Goal: Information Seeking & Learning: Check status

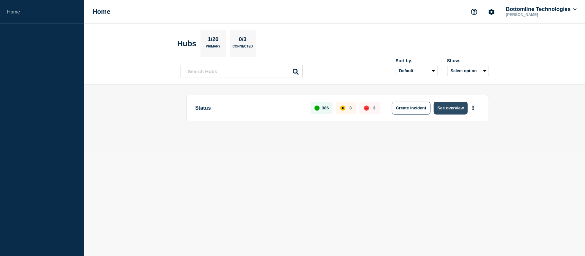
click at [444, 111] on button "See overview" at bounding box center [451, 108] width 34 height 13
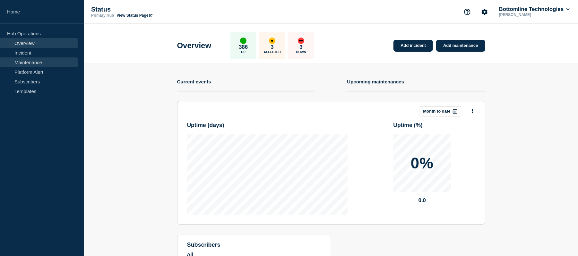
click at [19, 61] on link "Maintenance" at bounding box center [39, 62] width 78 height 10
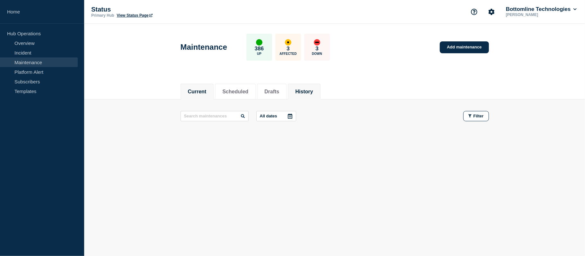
click at [313, 89] on button "History" at bounding box center [304, 92] width 18 height 6
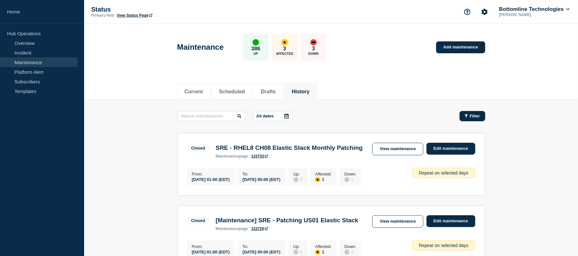
click at [472, 115] on span "Filter" at bounding box center [475, 116] width 10 height 5
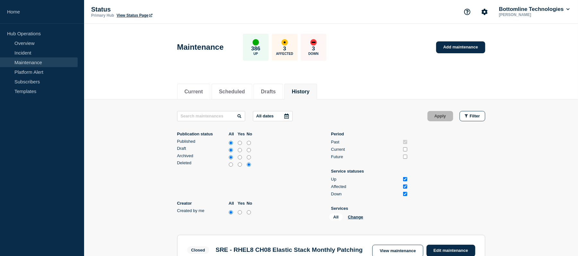
click at [356, 214] on div "All Change" at bounding box center [362, 219] width 64 height 10
click at [355, 220] on div "All Change" at bounding box center [362, 219] width 64 height 10
click at [360, 216] on button "Change" at bounding box center [355, 217] width 15 height 5
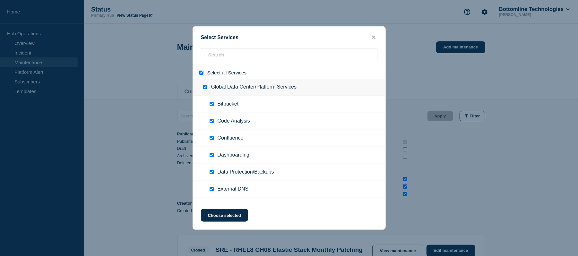
click at [200, 73] on input "select all" at bounding box center [201, 73] width 4 height 4
checkbox input "false"
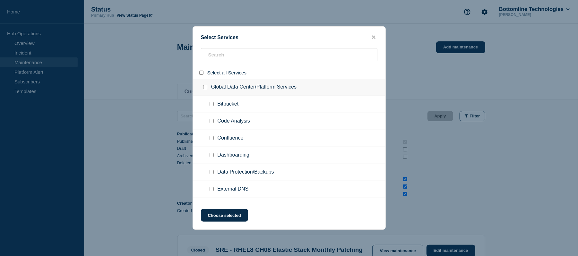
checkbox input "false"
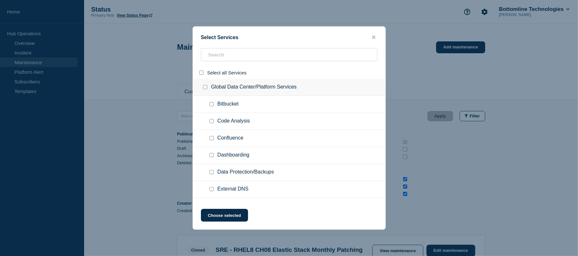
checkbox input "false"
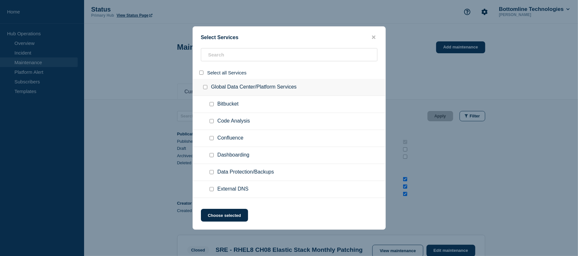
checkbox input "false"
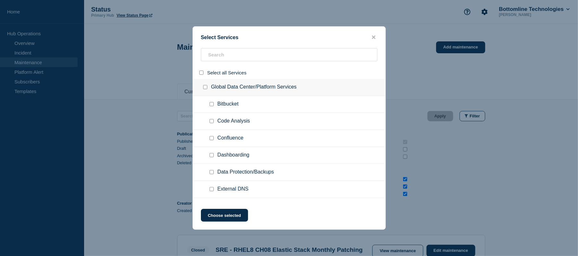
checkbox input "false"
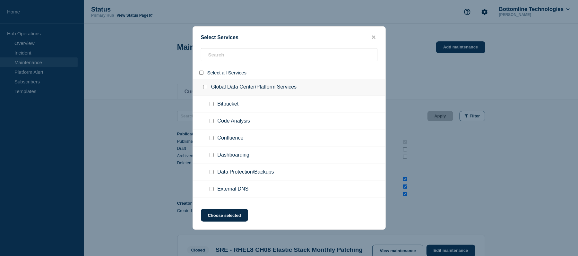
checkbox input "false"
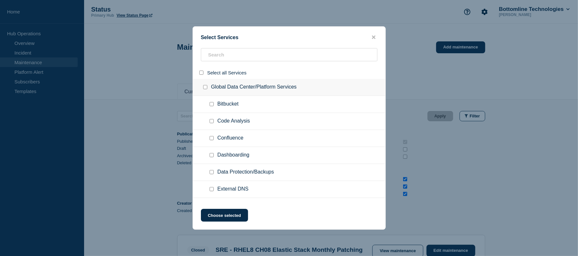
checkbox input "false"
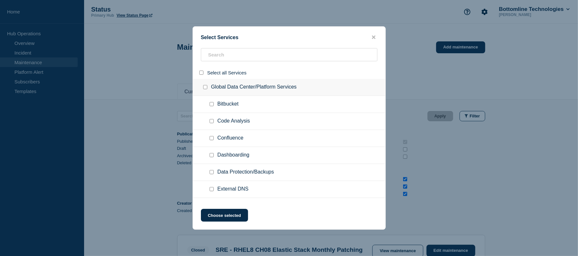
checkbox input "false"
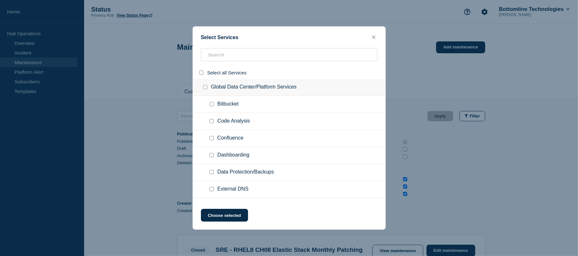
checkbox input "false"
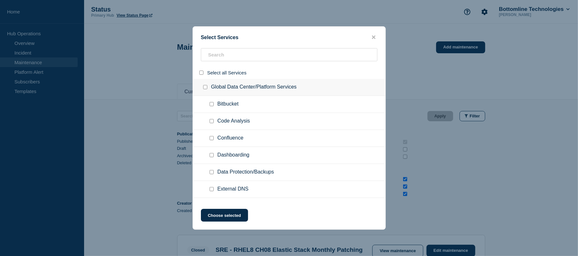
checkbox input "false"
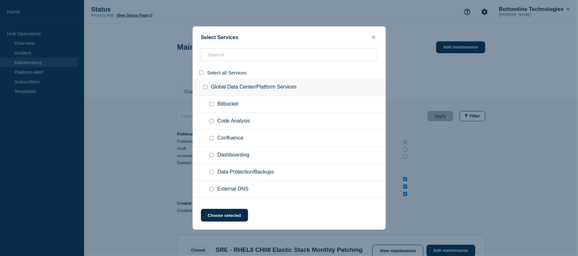
checkbox input "false"
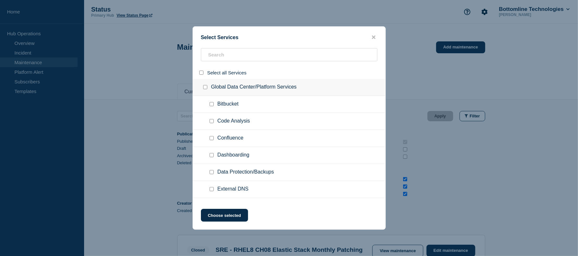
checkbox input "false"
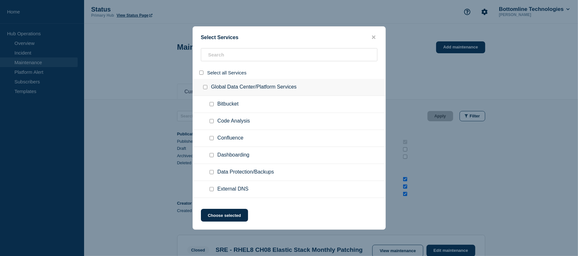
checkbox input "false"
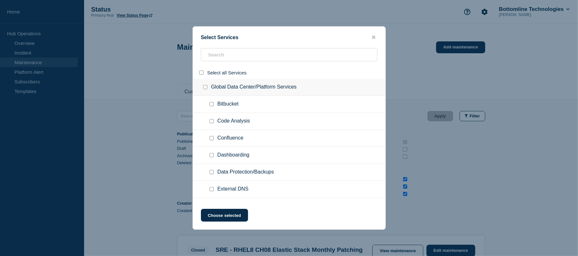
checkbox input "false"
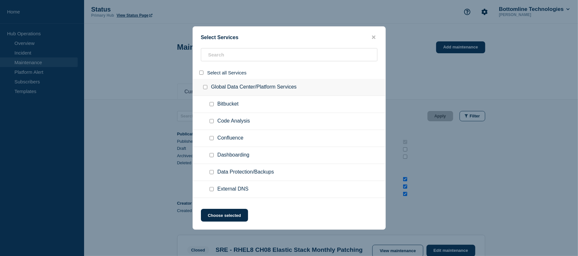
checkbox input "false"
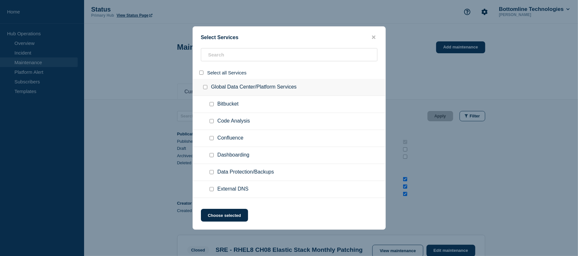
checkbox input "false"
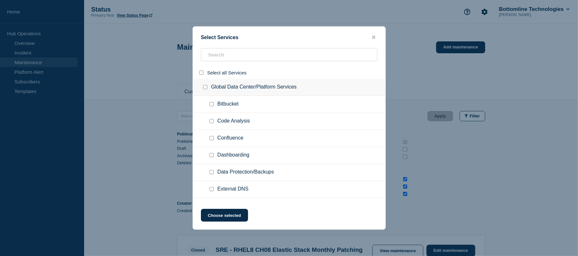
checkbox input "false"
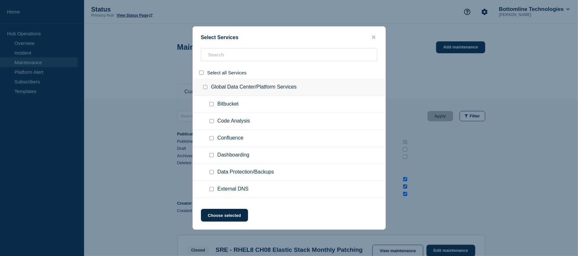
checkbox input "false"
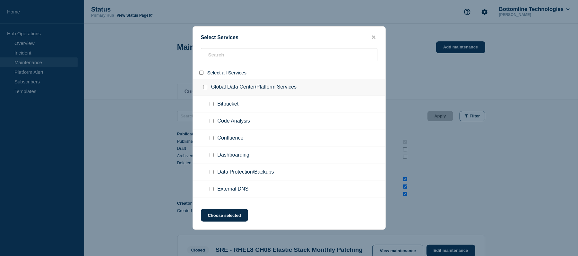
checkbox input "false"
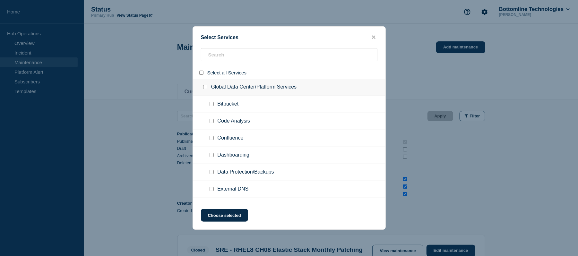
checkbox input "false"
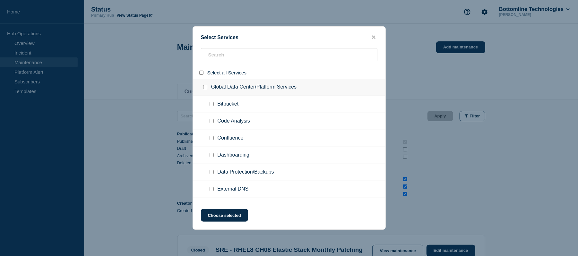
checkbox input "false"
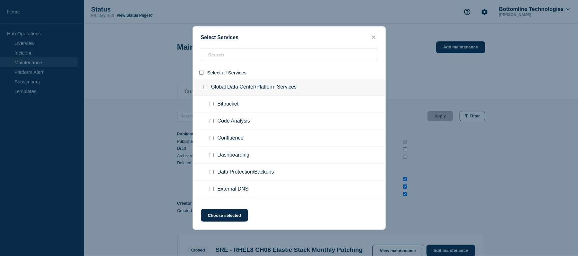
checkbox input "false"
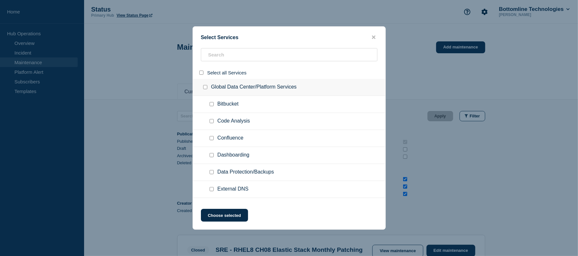
checkbox input "false"
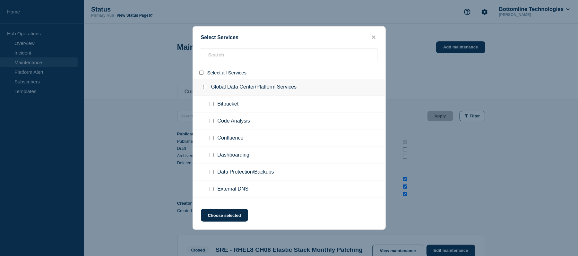
checkbox input "false"
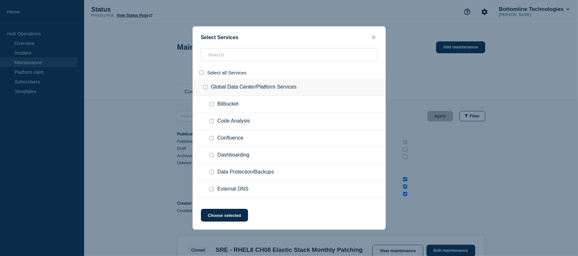
checkbox input "false"
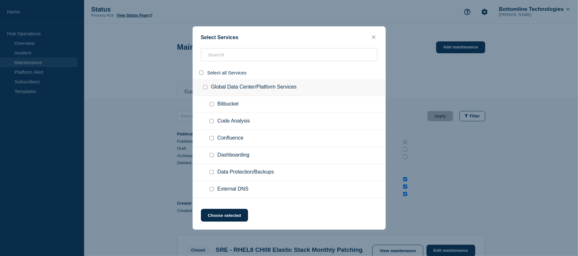
checkbox input "false"
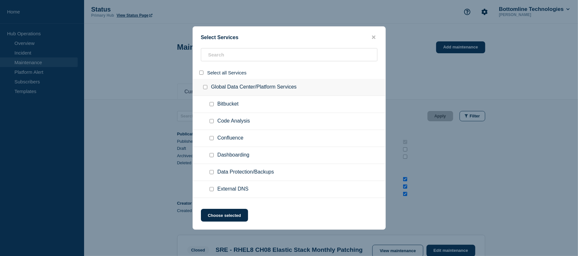
checkbox input "false"
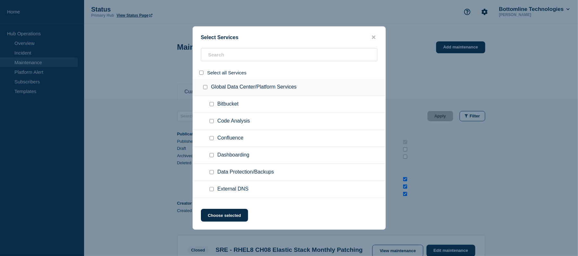
checkbox input "false"
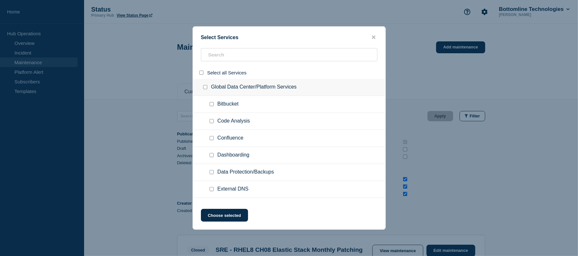
checkbox input "false"
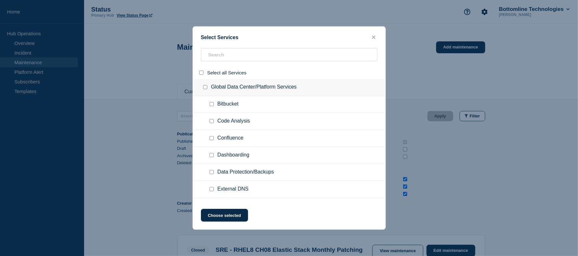
checkbox input "false"
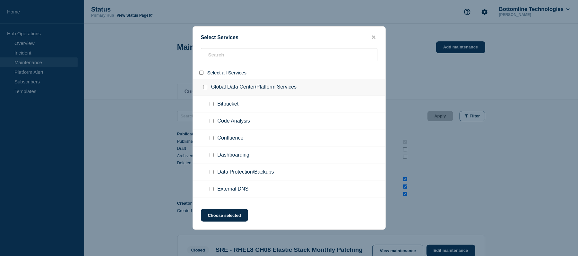
checkbox input "false"
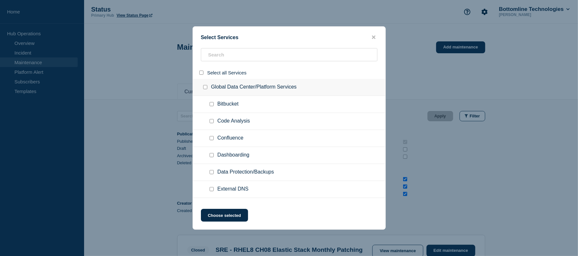
checkbox input "false"
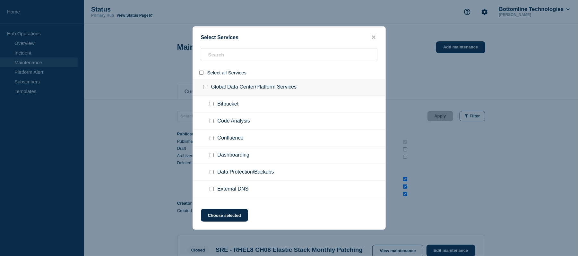
checkbox input "false"
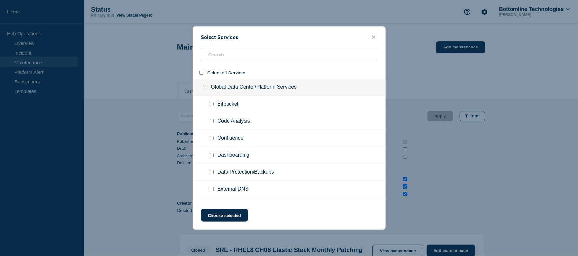
checkbox input "false"
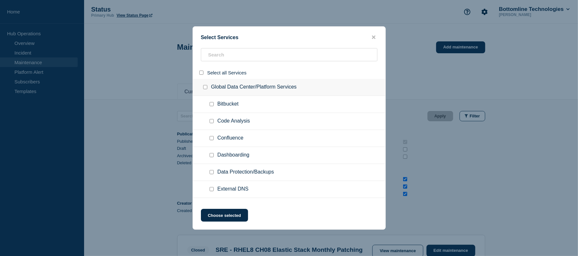
checkbox input "false"
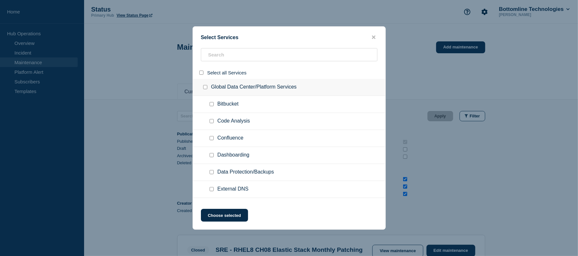
checkbox input "false"
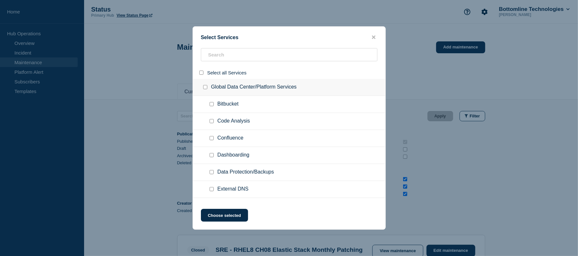
checkbox input "false"
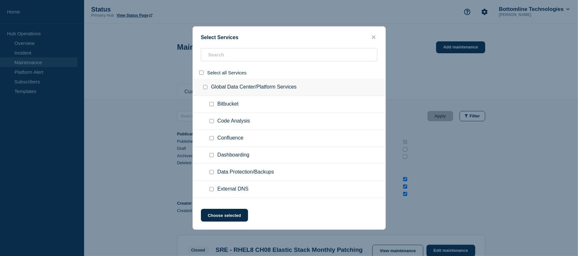
checkbox input "false"
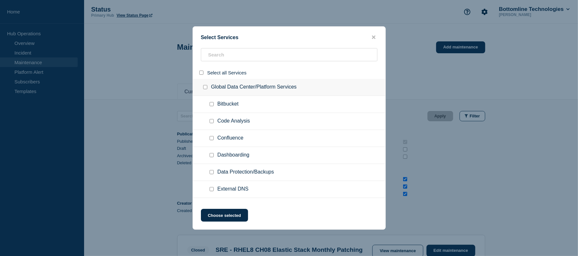
checkbox input "false"
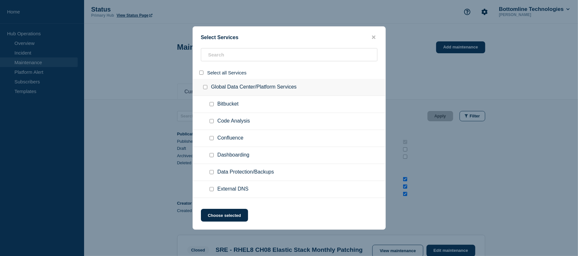
checkbox input "false"
click at [224, 63] on div at bounding box center [289, 57] width 193 height 18
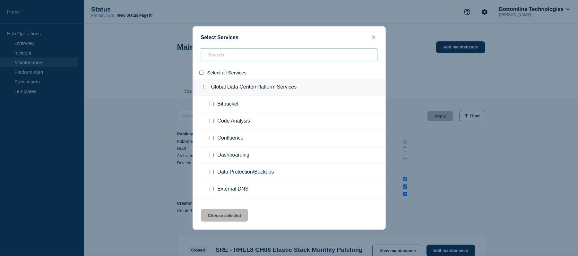
click at [231, 57] on input "search" at bounding box center [289, 54] width 177 height 13
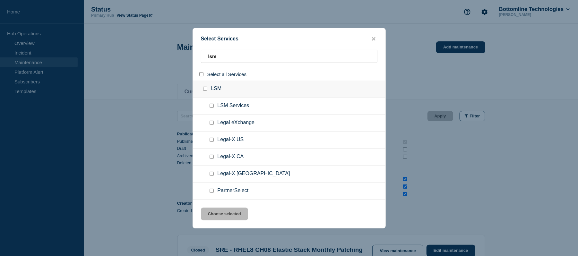
click at [205, 90] on input "group: LSM" at bounding box center [205, 89] width 4 height 4
click at [224, 215] on button "Choose selected" at bounding box center [224, 214] width 47 height 13
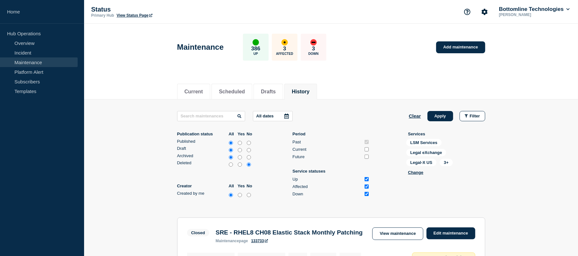
click at [289, 118] on icon at bounding box center [287, 116] width 4 height 5
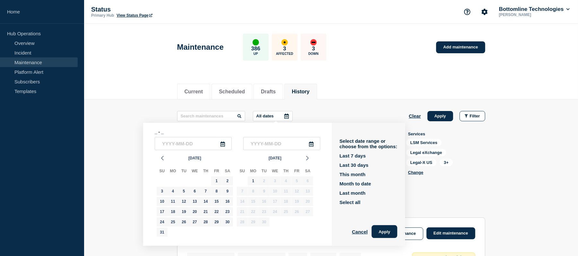
click at [211, 179] on div "1" at bounding box center [216, 181] width 11 height 10
click at [217, 181] on div "1" at bounding box center [216, 181] width 9 height 9
click at [162, 234] on div "31" at bounding box center [162, 232] width 9 height 9
click at [387, 232] on button "Apply" at bounding box center [385, 231] width 26 height 13
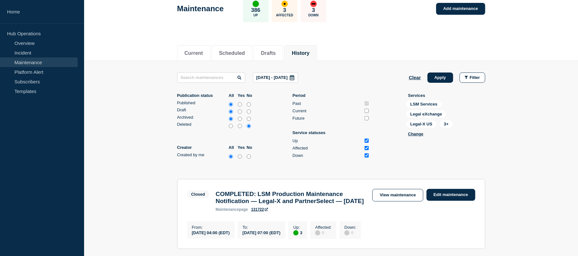
scroll to position [38, 0]
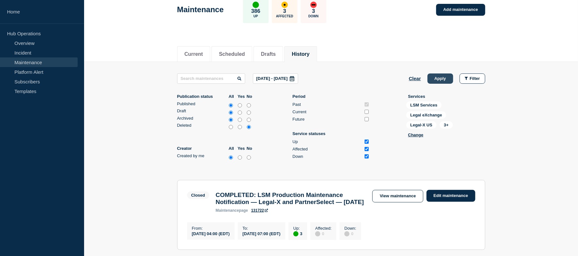
click at [447, 78] on button "Apply" at bounding box center [441, 79] width 26 height 10
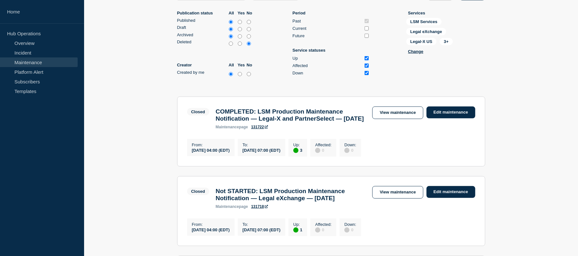
scroll to position [0, 0]
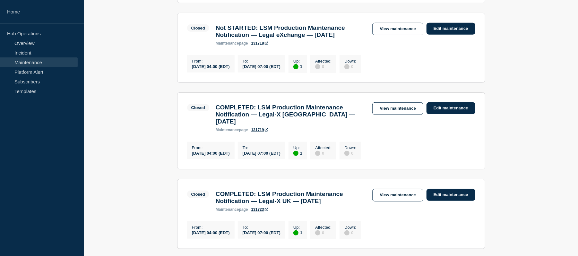
scroll to position [283, 0]
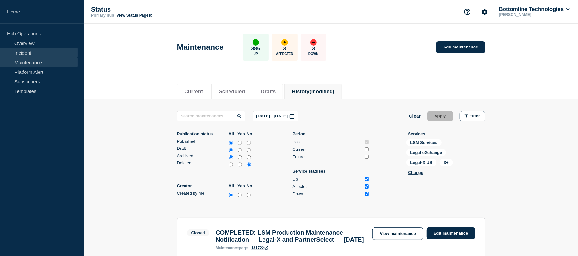
click at [32, 53] on link "Incident" at bounding box center [39, 53] width 78 height 10
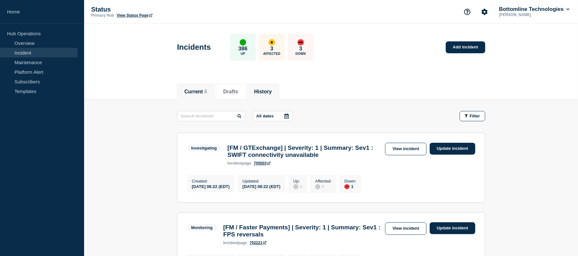
click at [271, 96] on li "History" at bounding box center [263, 92] width 32 height 16
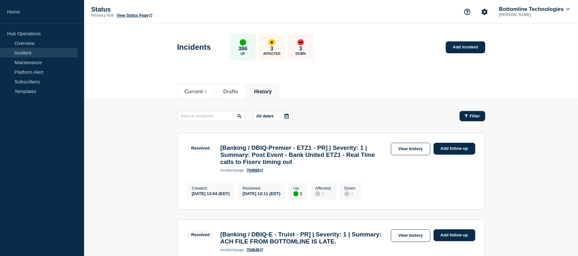
click at [469, 112] on button "Filter" at bounding box center [473, 116] width 26 height 10
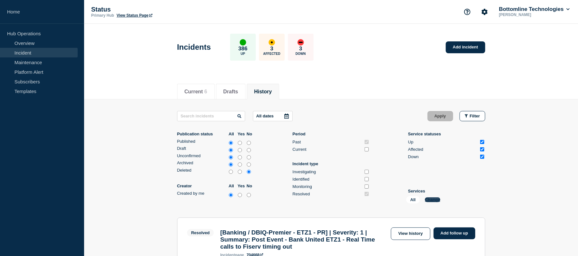
click at [432, 198] on button "Change" at bounding box center [432, 200] width 15 height 5
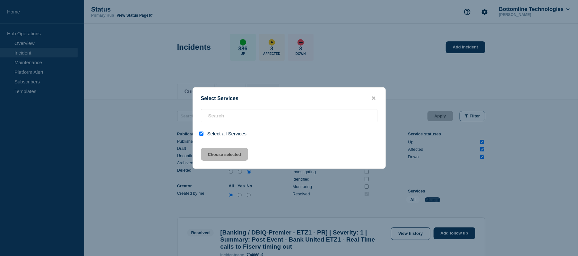
checkbox input "true"
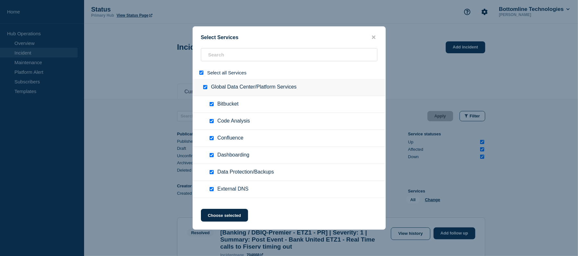
click at [206, 73] on div at bounding box center [202, 73] width 9 height 6
click at [222, 53] on input "search" at bounding box center [289, 54] width 177 height 13
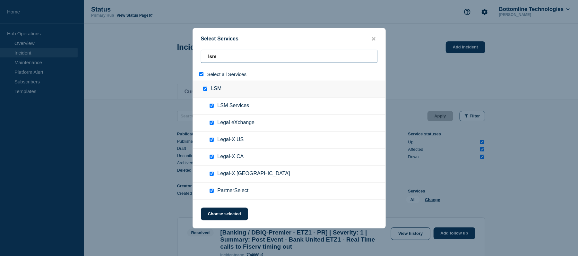
type input "lsm"
click at [202, 75] on input "select all" at bounding box center [201, 74] width 4 height 4
checkbox input "false"
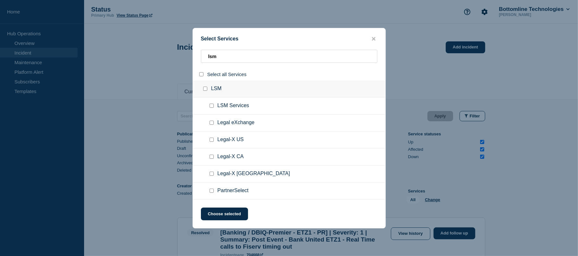
checkbox input "false"
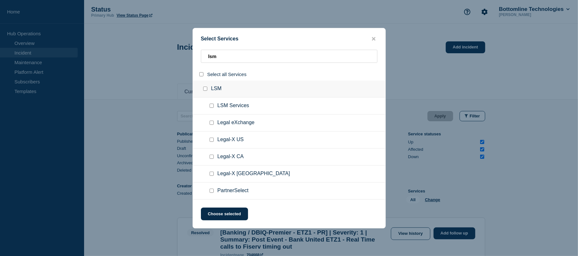
click at [205, 88] on input "group: LSM" at bounding box center [205, 89] width 4 height 4
checkbox input "true"
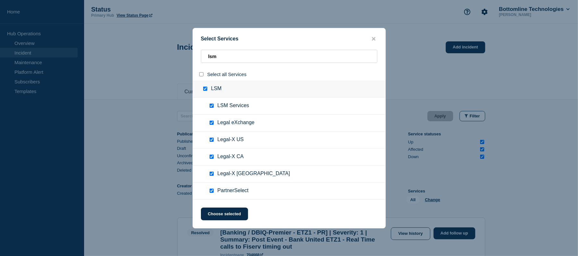
checkbox input "true"
click at [226, 212] on button "Choose selected" at bounding box center [224, 214] width 47 height 13
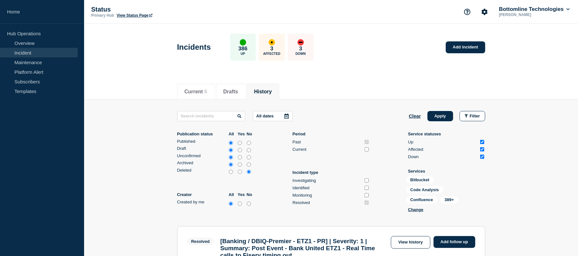
click at [285, 115] on div at bounding box center [287, 116] width 12 height 10
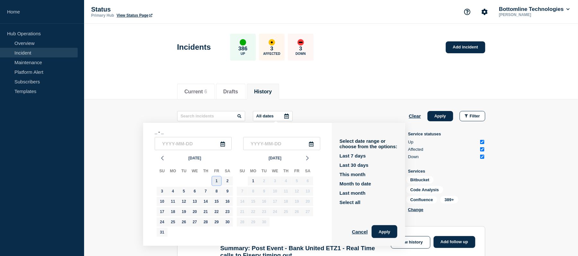
click at [213, 179] on div "1" at bounding box center [216, 181] width 9 height 9
type input "[DATE]"
click at [164, 232] on div "31" at bounding box center [162, 232] width 9 height 9
type input "[DATE]"
click at [397, 234] on button "Apply" at bounding box center [385, 231] width 26 height 13
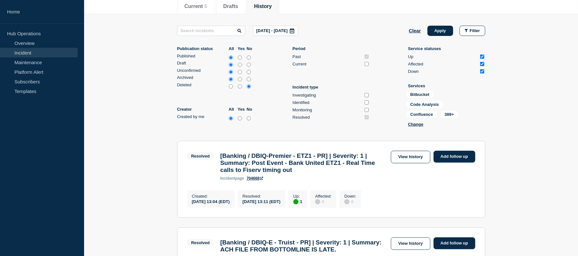
scroll to position [76, 0]
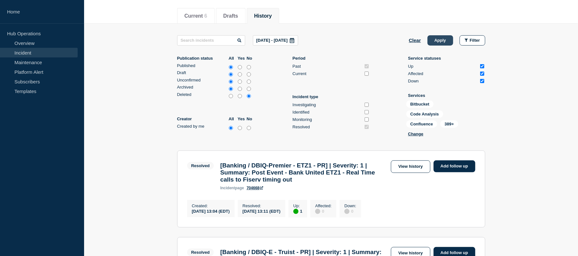
click at [435, 41] on button "Apply" at bounding box center [441, 40] width 26 height 10
click at [507, 16] on div "Current 6 Drafts History (modified)" at bounding box center [331, 13] width 494 height 22
click at [394, 3] on div "Current 6 Drafts History (modified)" at bounding box center [331, 13] width 308 height 22
click at [423, 9] on div "Current 6 Drafts History (modified)" at bounding box center [331, 13] width 308 height 22
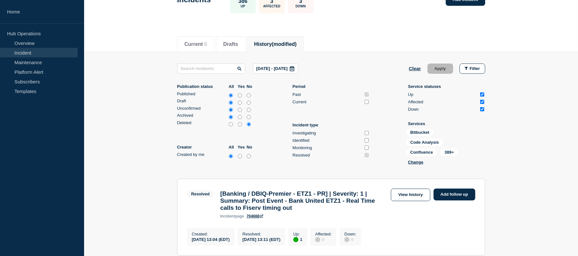
scroll to position [27, 0]
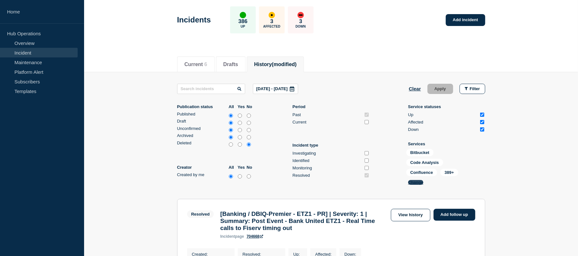
click at [414, 180] on button "Change" at bounding box center [416, 182] width 15 height 5
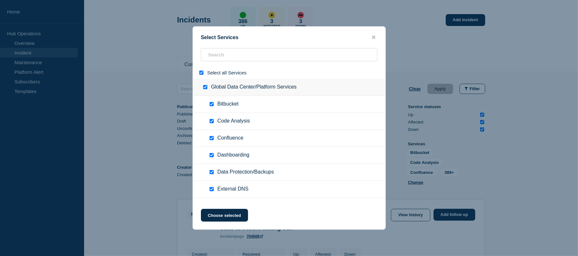
click at [200, 72] on input "select all" at bounding box center [201, 73] width 4 height 4
checkbox input "false"
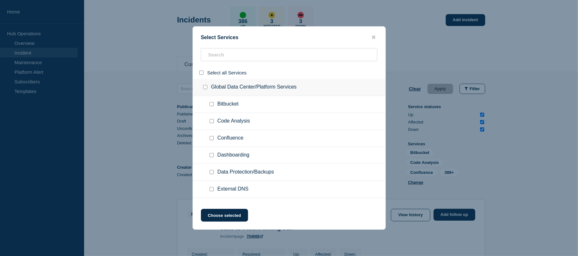
checkbox input "false"
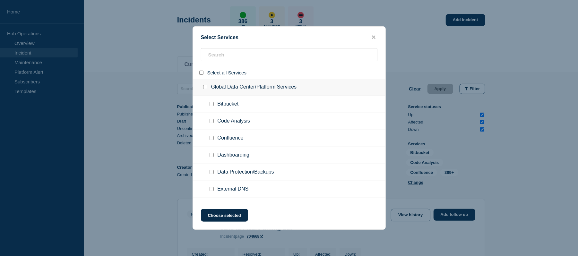
checkbox input "false"
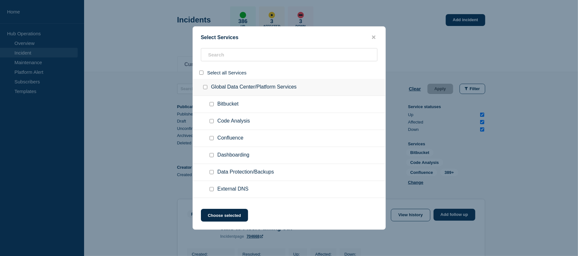
checkbox input "false"
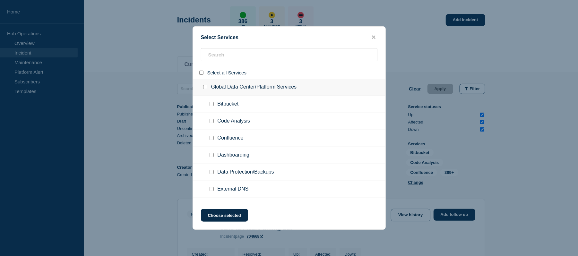
checkbox input "false"
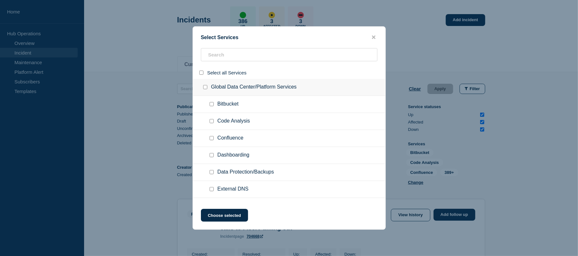
checkbox input "false"
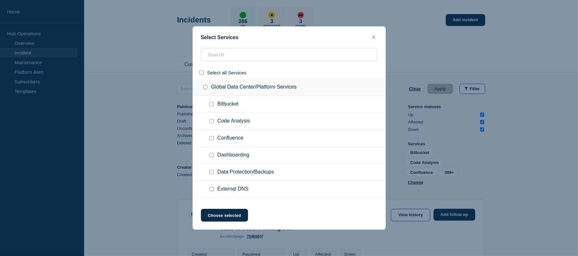
checkbox input "false"
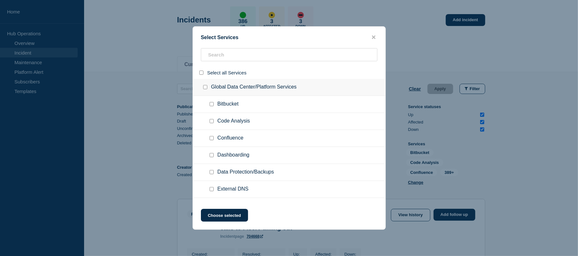
checkbox input "false"
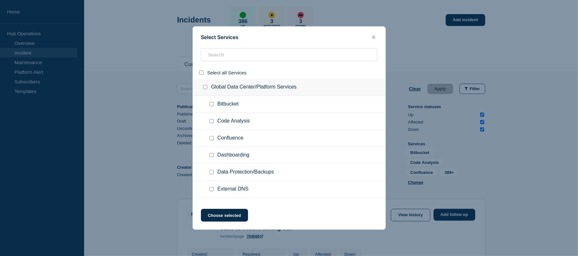
checkbox input "false"
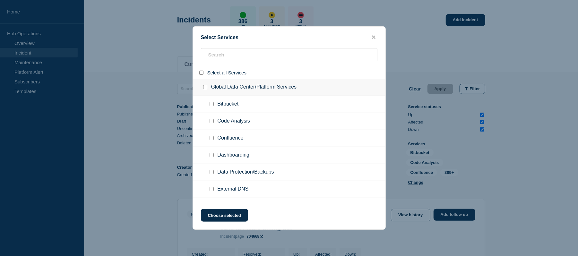
checkbox input "false"
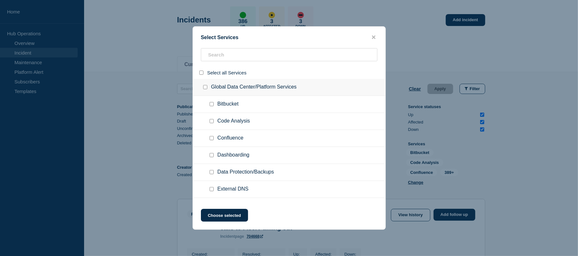
checkbox input "false"
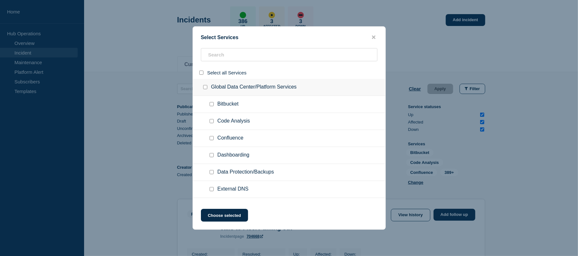
checkbox input "false"
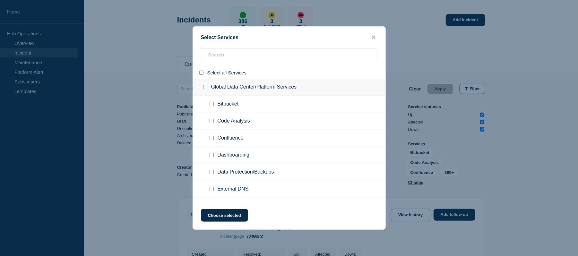
checkbox input "false"
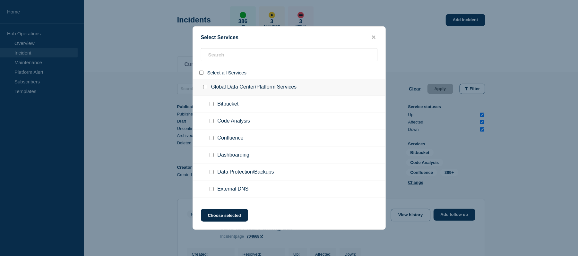
checkbox input "false"
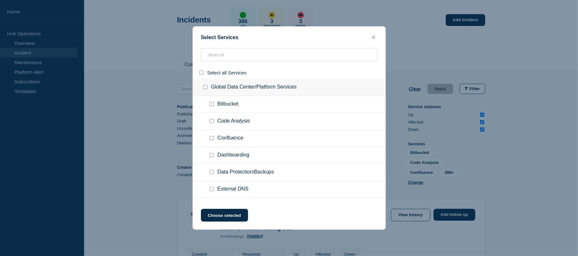
checkbox input "false"
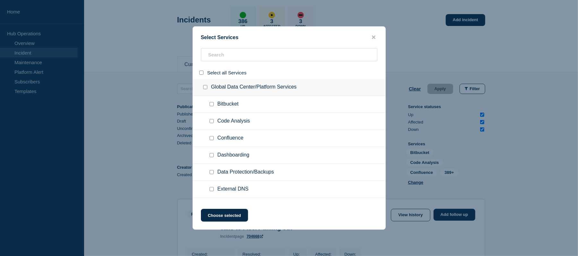
checkbox input "false"
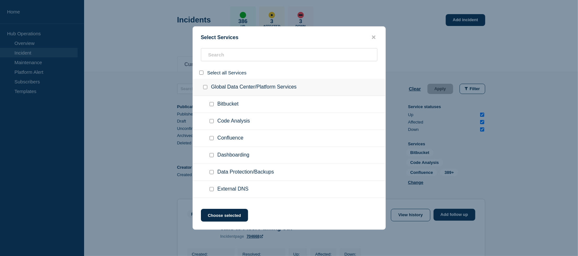
checkbox input "false"
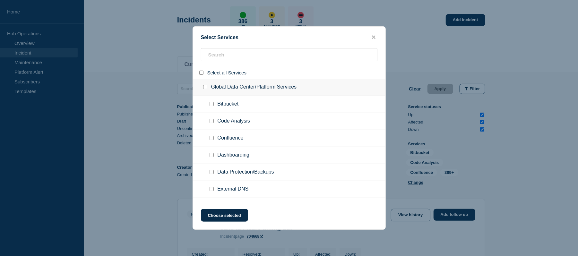
checkbox input "false"
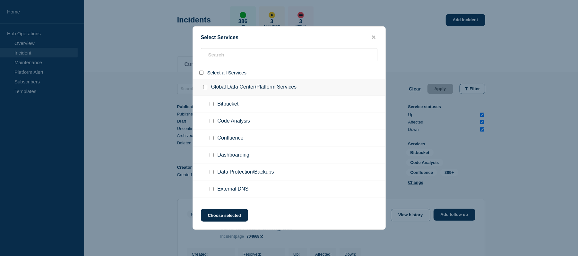
checkbox input "false"
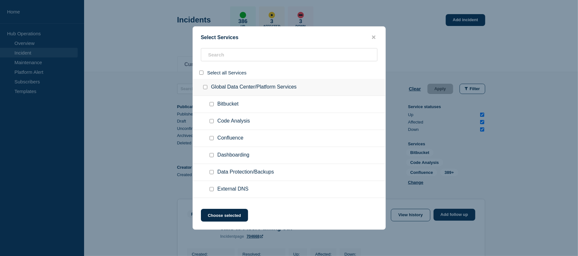
checkbox input "false"
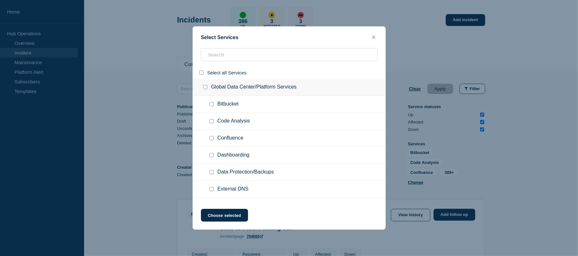
checkbox input "false"
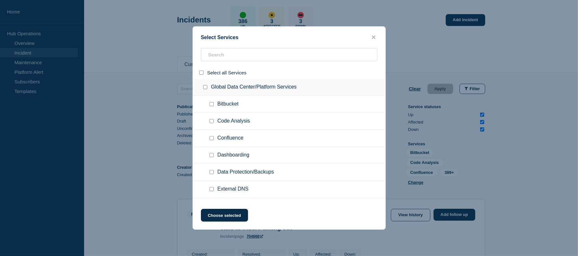
checkbox input "false"
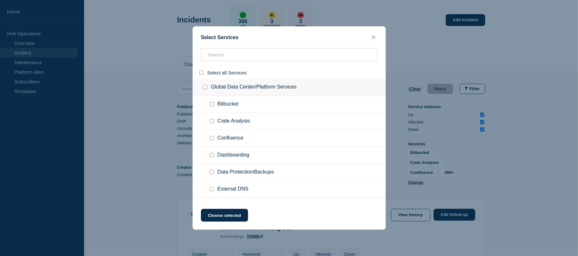
checkbox input "false"
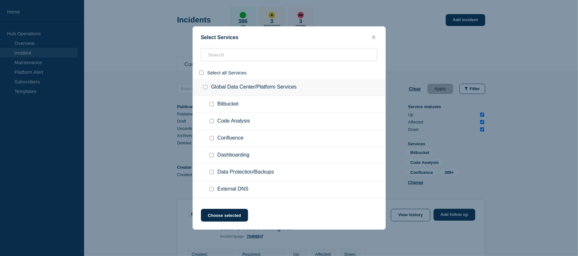
checkbox input "false"
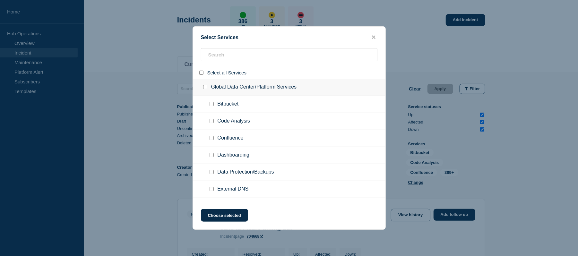
checkbox input "false"
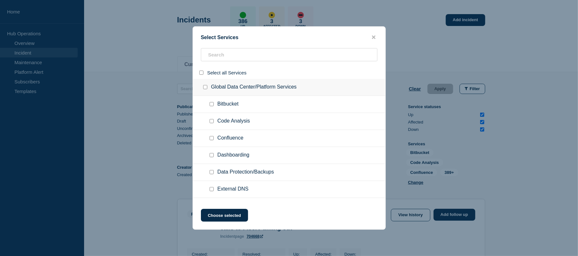
checkbox input "false"
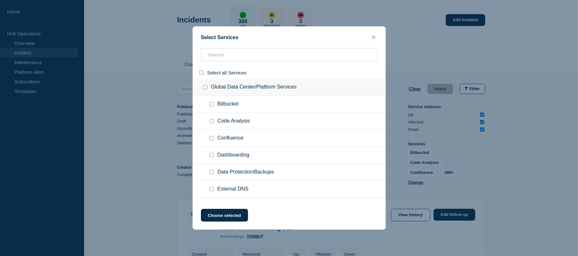
checkbox input "false"
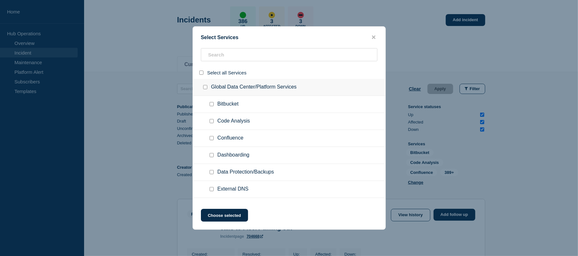
checkbox input "false"
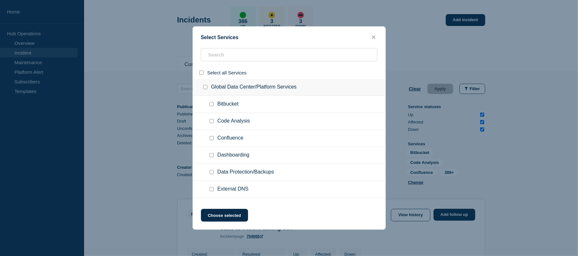
checkbox input "false"
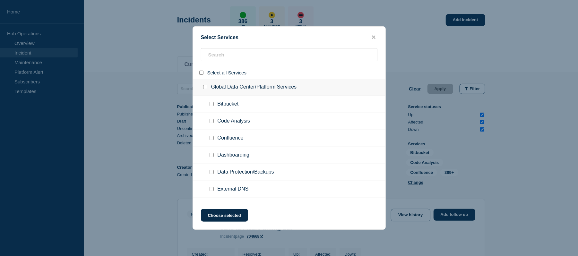
checkbox input "false"
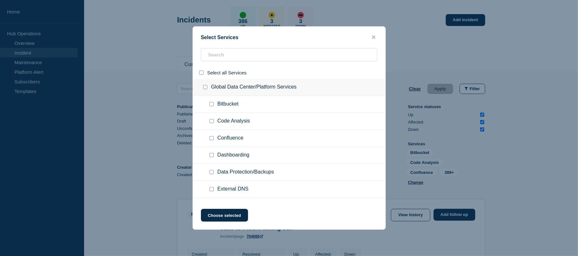
checkbox input "false"
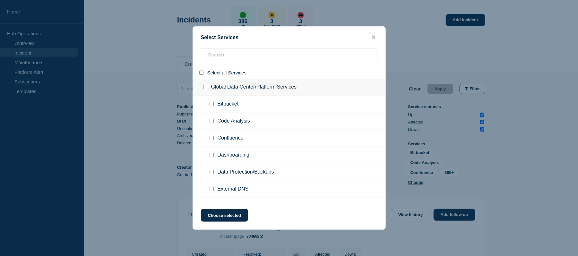
checkbox input "false"
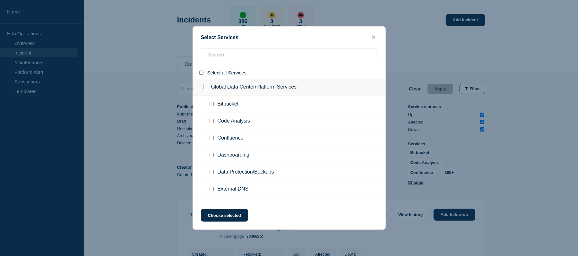
checkbox input "false"
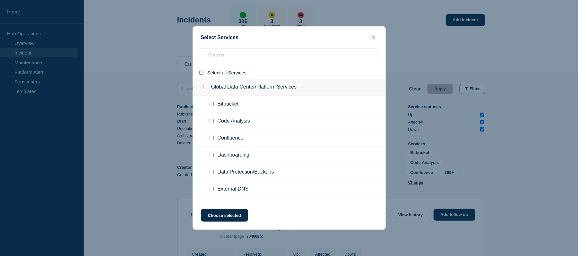
checkbox input "false"
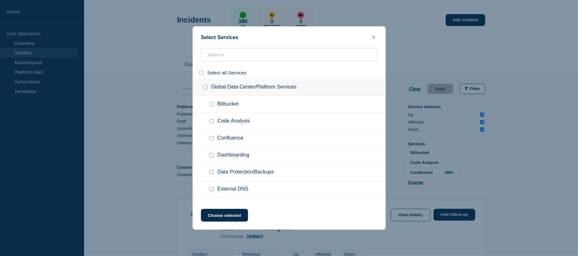
checkbox input "false"
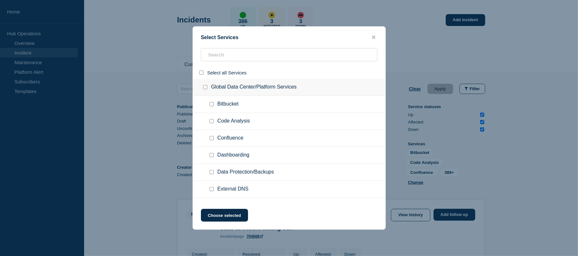
checkbox input "false"
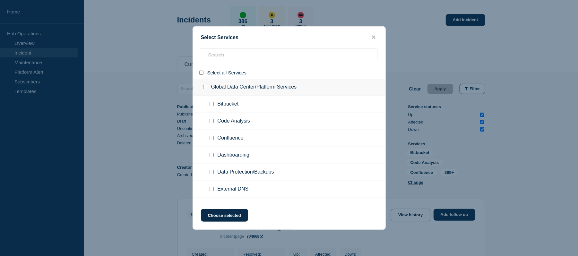
checkbox input "false"
click at [225, 52] on input "search" at bounding box center [289, 54] width 177 height 13
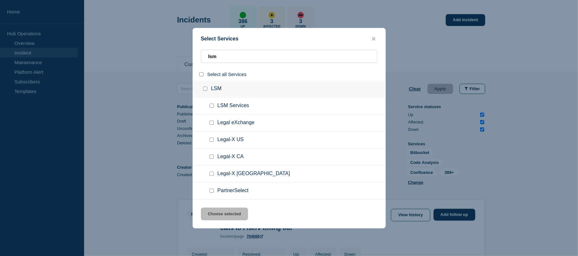
click at [205, 88] on input "group: LSM" at bounding box center [205, 89] width 4 height 4
click at [216, 220] on button "Choose selected" at bounding box center [224, 214] width 47 height 13
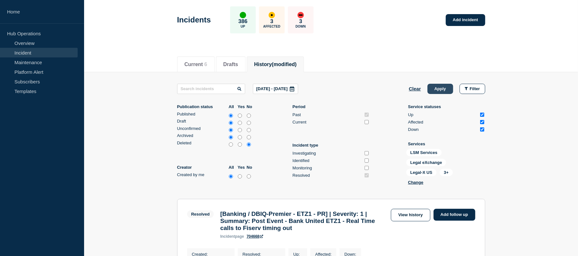
click at [441, 90] on button "Apply" at bounding box center [441, 89] width 26 height 10
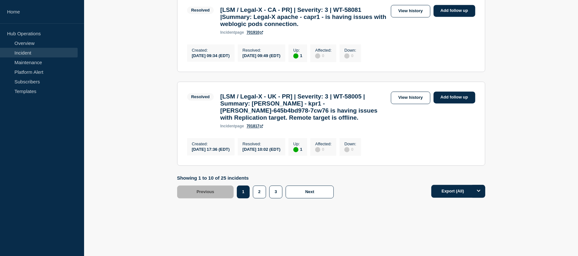
scroll to position [995, 0]
click at [274, 196] on button "3" at bounding box center [275, 192] width 13 height 13
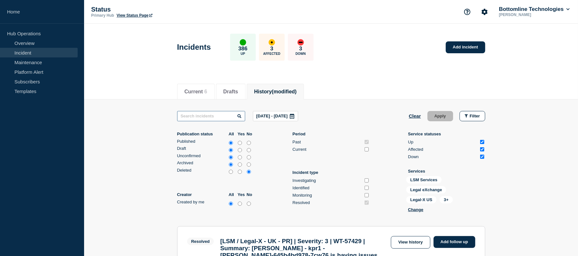
click at [205, 114] on input "text" at bounding box center [211, 116] width 68 height 10
paste input "Legal-X apache - capr1 - is having issues with weblogic pods connection"
